Goal: Task Accomplishment & Management: Use online tool/utility

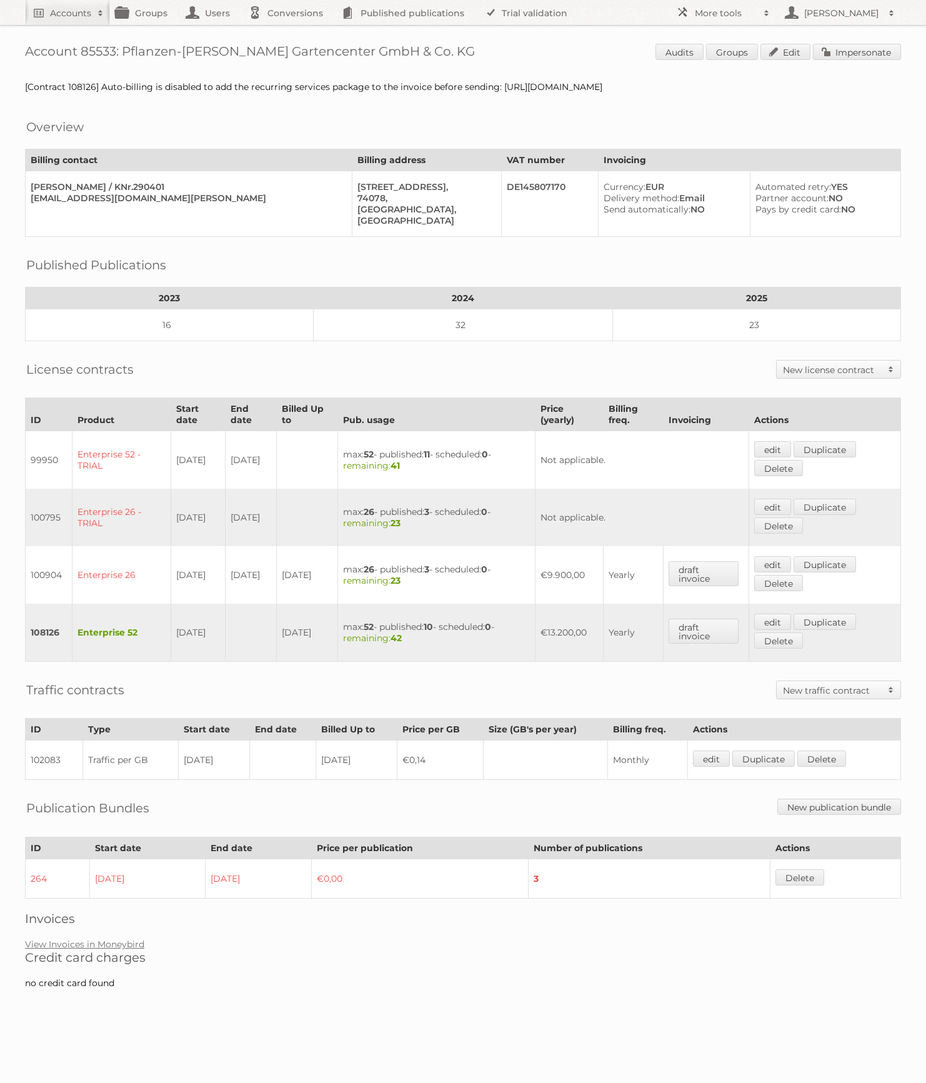
click at [86, 47] on h1 "Account 85533: Pflanzen-Kölle Gartencenter GmbH & Co. KG Audits Groups Edit Imp…" at bounding box center [463, 53] width 876 height 19
copy h1 "85533"
click at [772, 9] on span at bounding box center [766, 13] width 19 height 12
click at [718, 169] on link "Beta Features" at bounding box center [732, 166] width 124 height 19
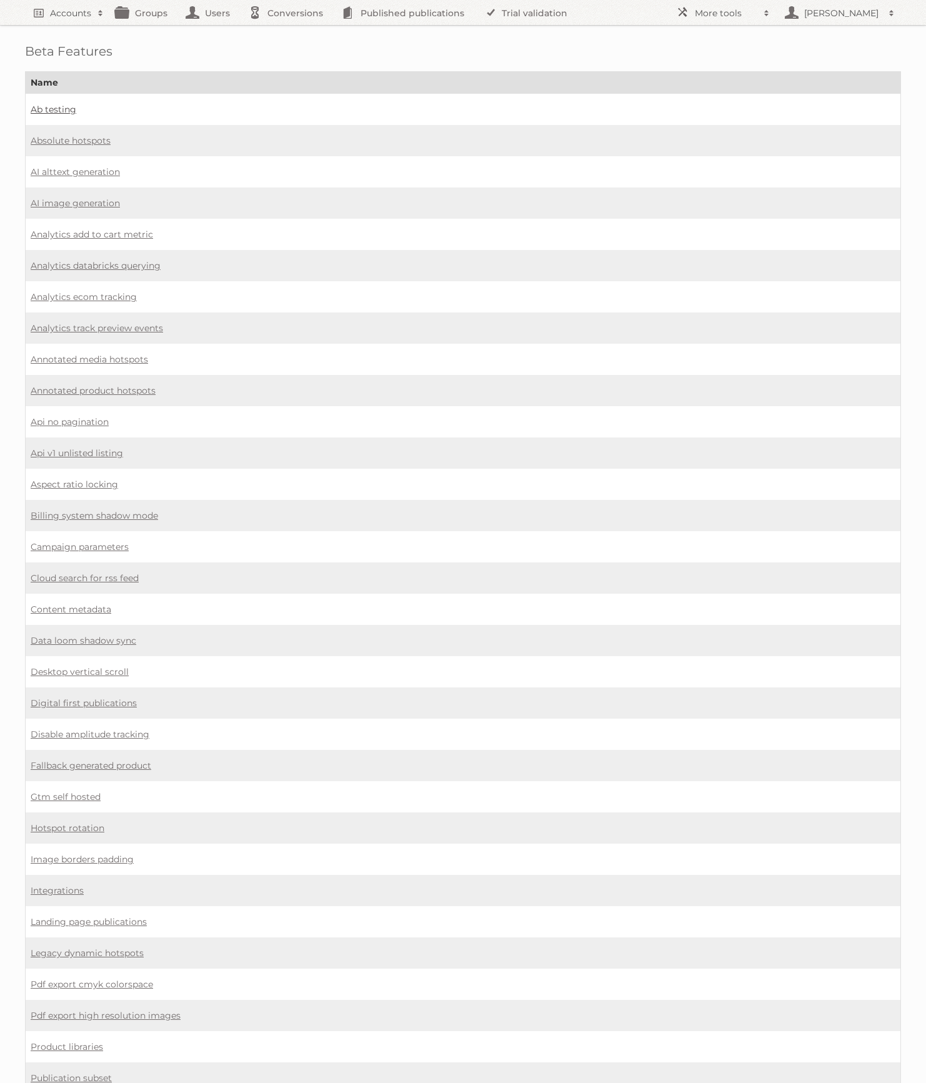
click at [56, 107] on link "Ab testing" at bounding box center [54, 109] width 46 height 11
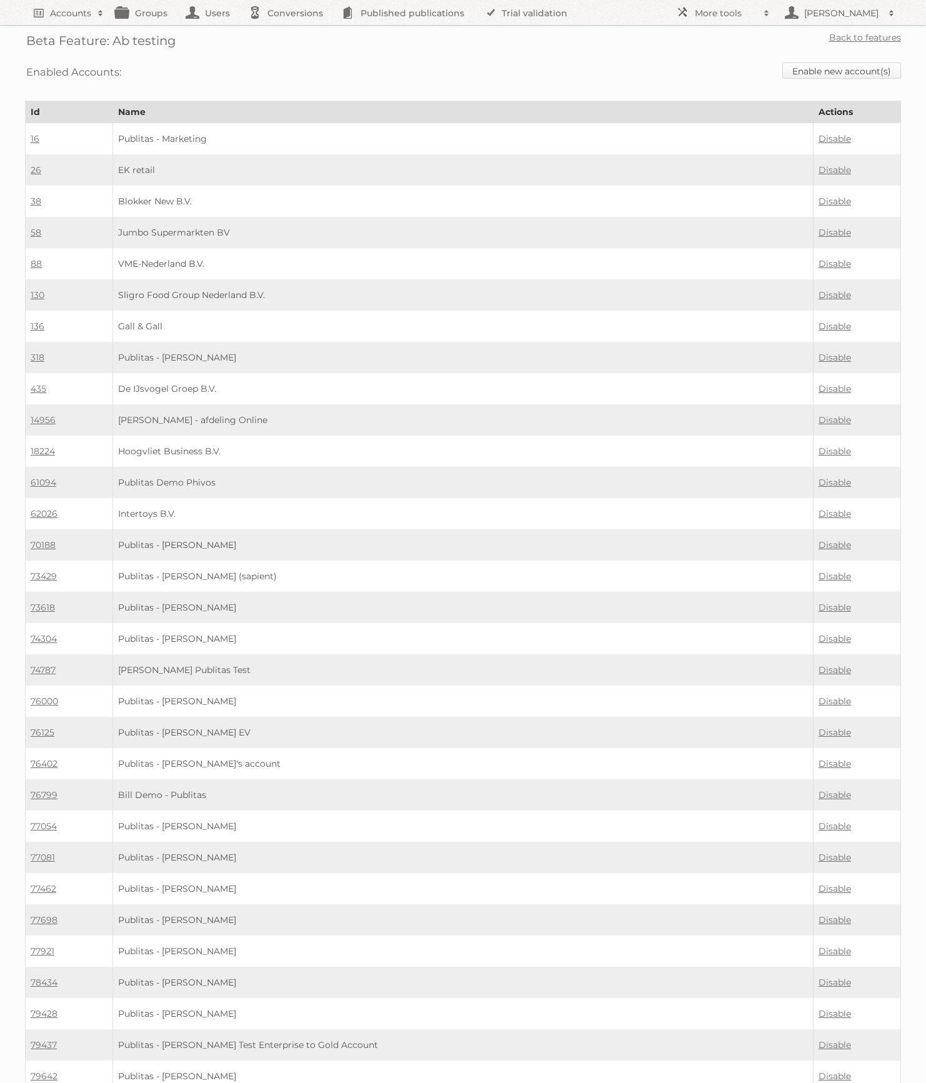
drag, startPoint x: 872, startPoint y: 70, endPoint x: 810, endPoint y: 74, distance: 61.4
click at [871, 70] on link "Enable new account(s)" at bounding box center [841, 70] width 119 height 16
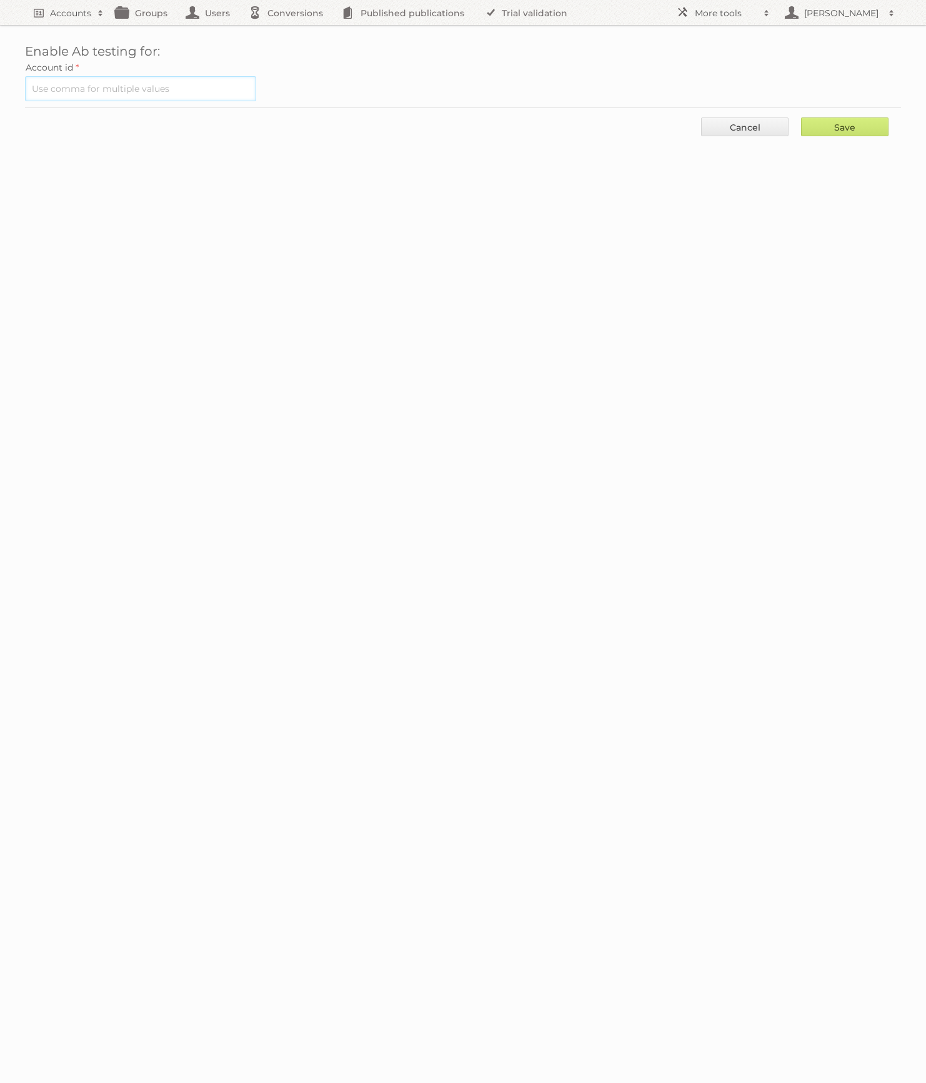
click at [144, 89] on input "text" at bounding box center [140, 88] width 231 height 25
paste input "85533"
type input "85533"
click at [862, 121] on input "Save" at bounding box center [844, 126] width 87 height 19
type input "..."
